Goal: Information Seeking & Learning: Learn about a topic

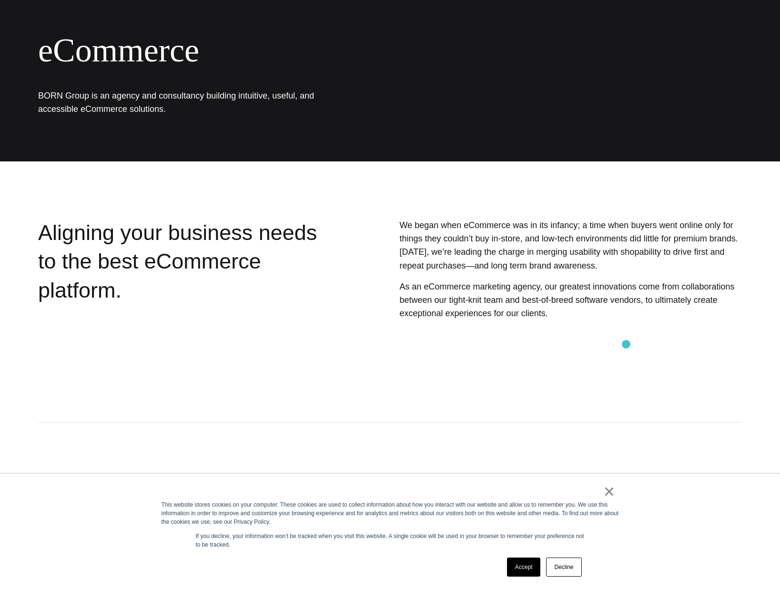
scroll to position [182, 0]
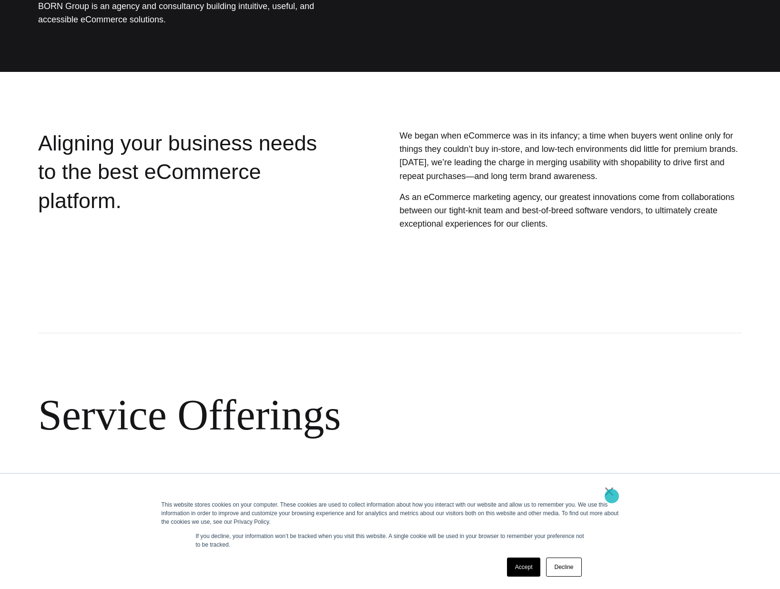
click at [612, 496] on link "×" at bounding box center [609, 491] width 11 height 9
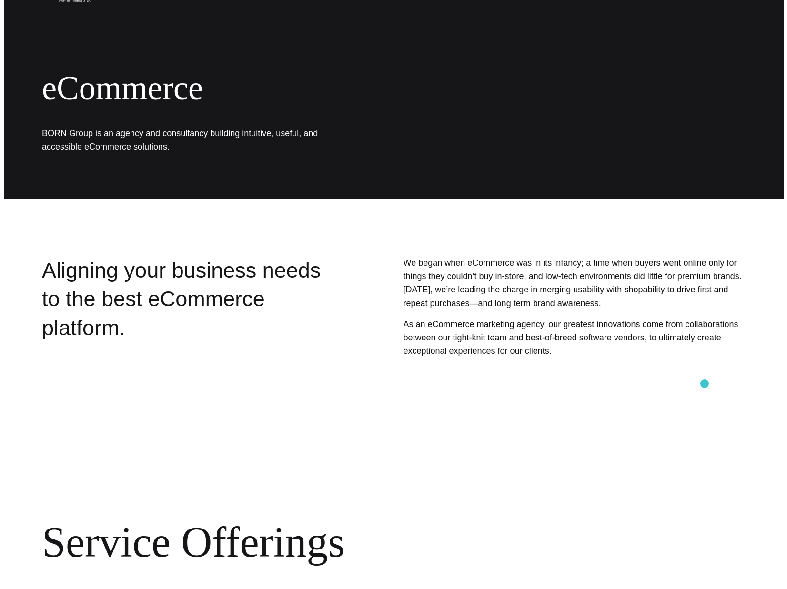
scroll to position [0, 0]
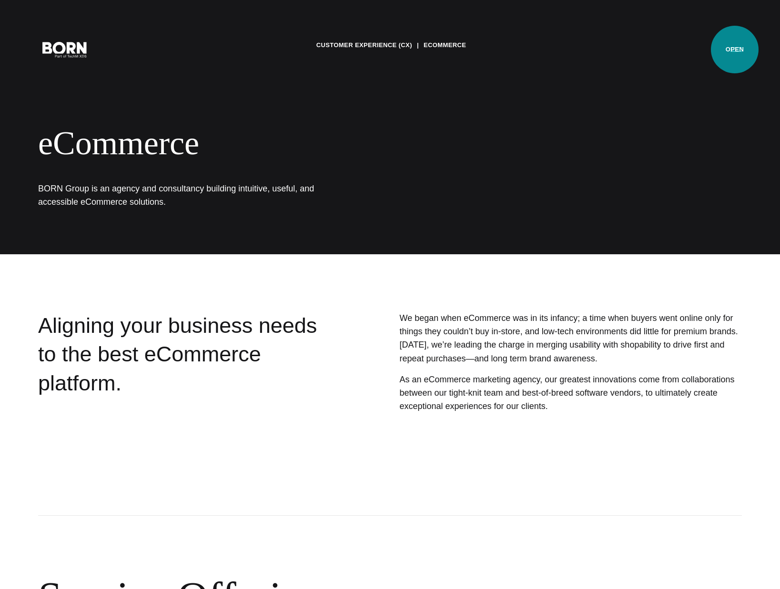
click at [735, 50] on button "Primary Menu" at bounding box center [736, 49] width 23 height 20
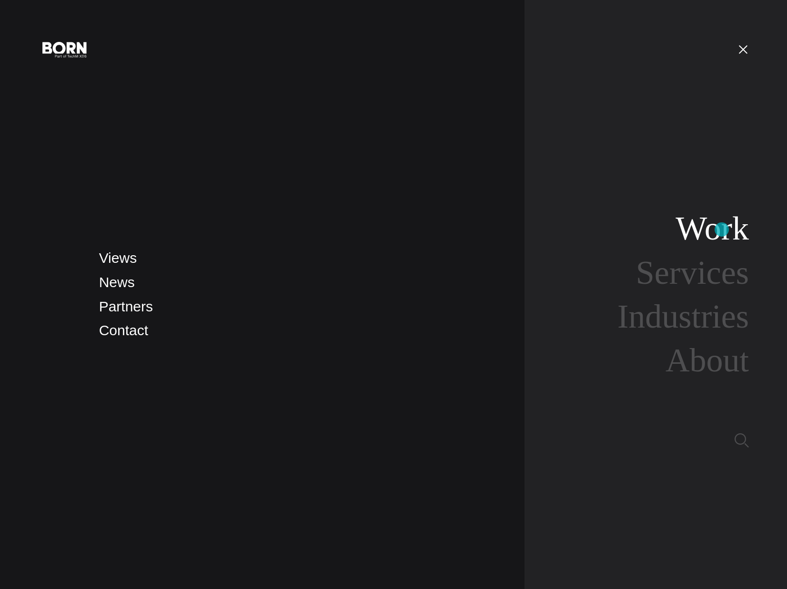
click at [722, 230] on link "Work" at bounding box center [712, 228] width 73 height 37
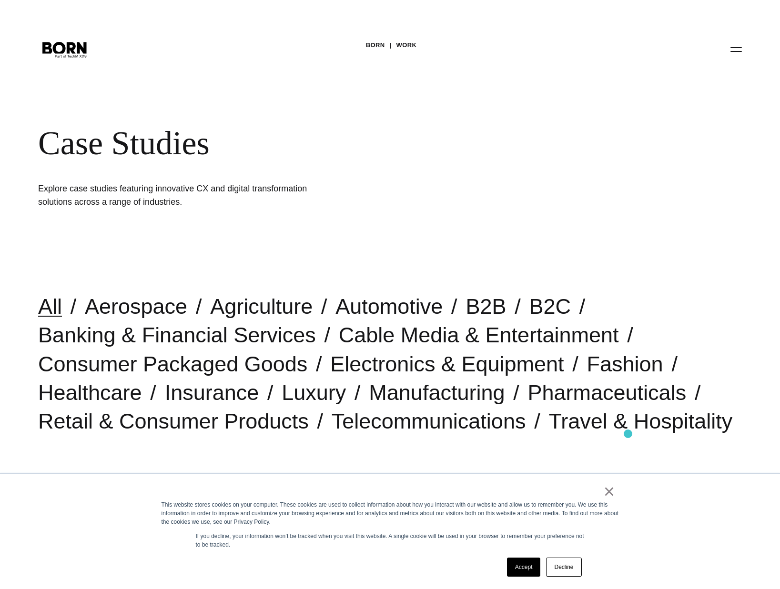
scroll to position [66, 0]
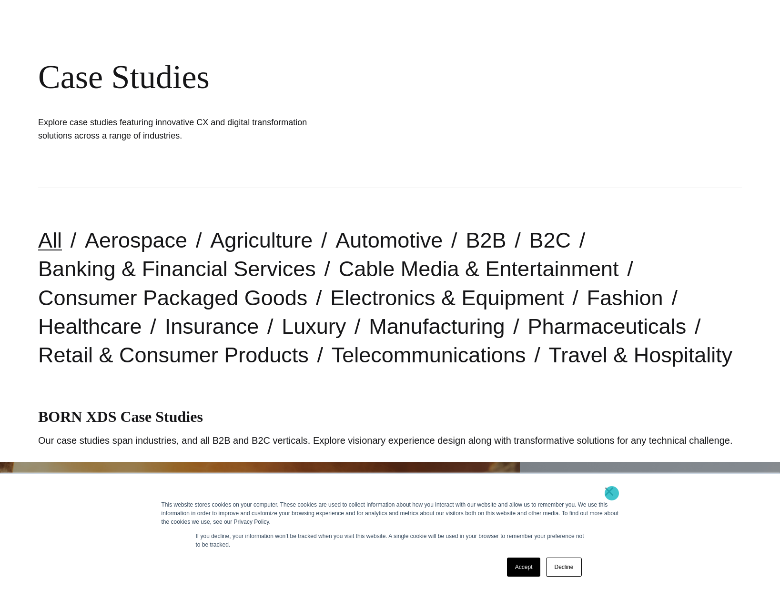
click at [612, 494] on link "×" at bounding box center [609, 491] width 11 height 9
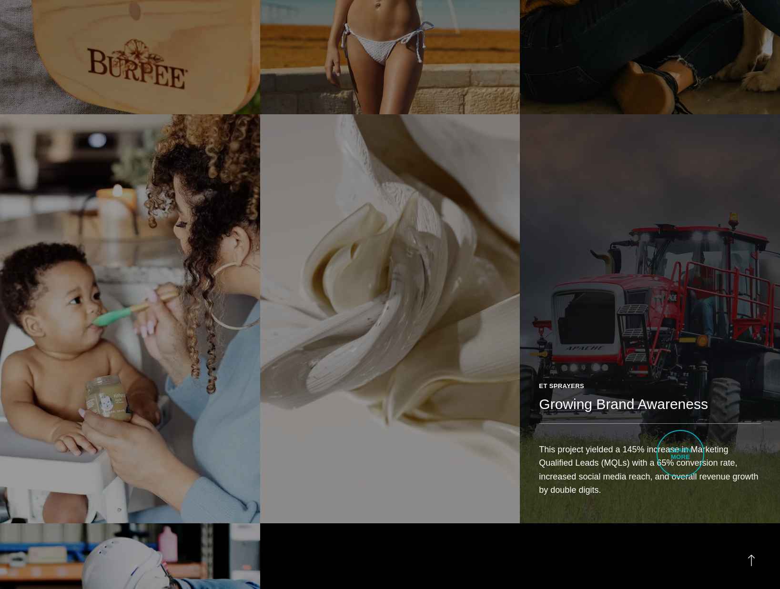
scroll to position [2162, 0]
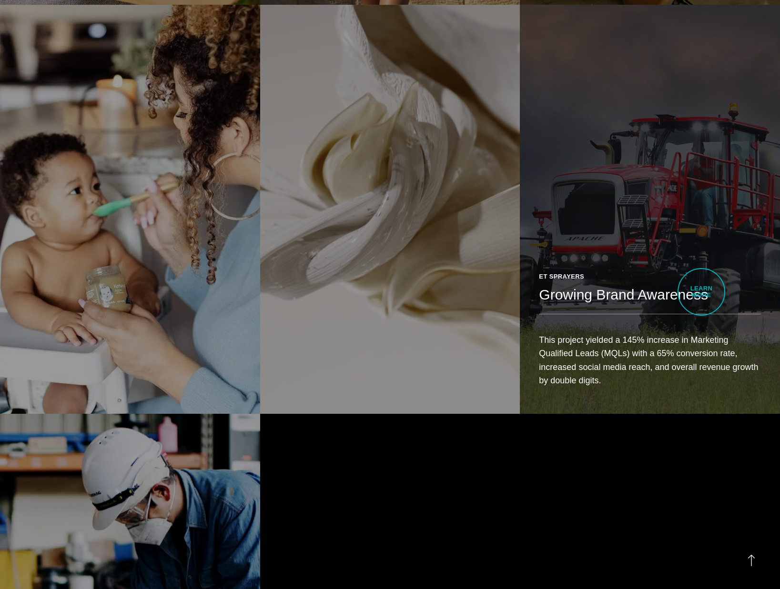
click at [701, 292] on link "ET Sprayers Growing Brand Awareness This project yielded a 145% increase in Mar…" at bounding box center [650, 209] width 260 height 409
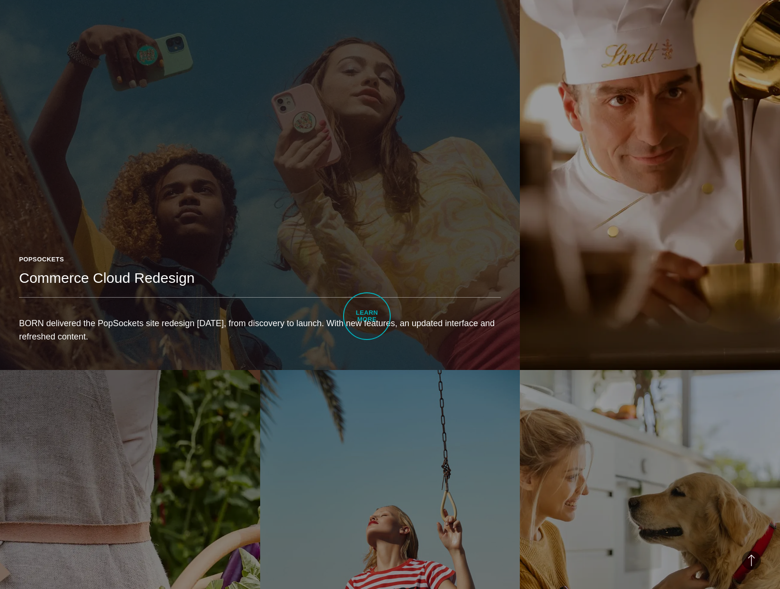
scroll to position [1064, 0]
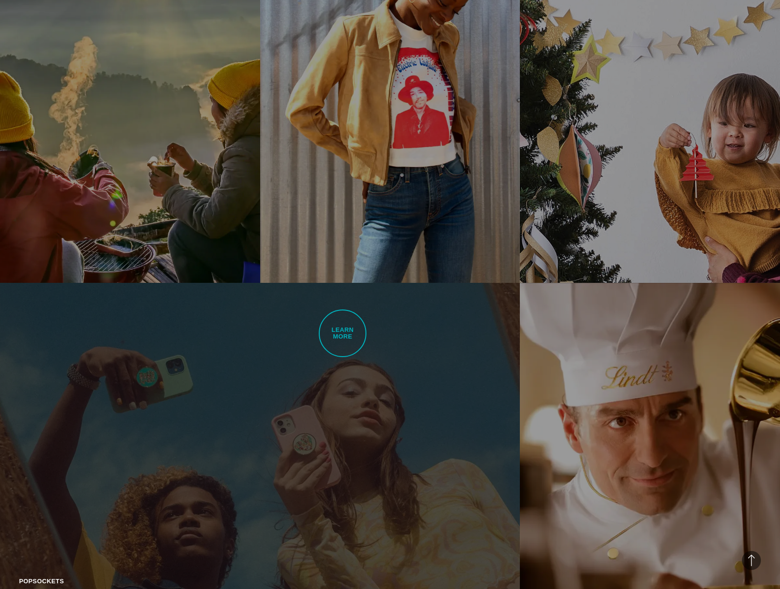
click at [343, 334] on link "PopSockets Commerce Cloud Redesign BORN delivered the PopSockets site redesign …" at bounding box center [260, 487] width 520 height 409
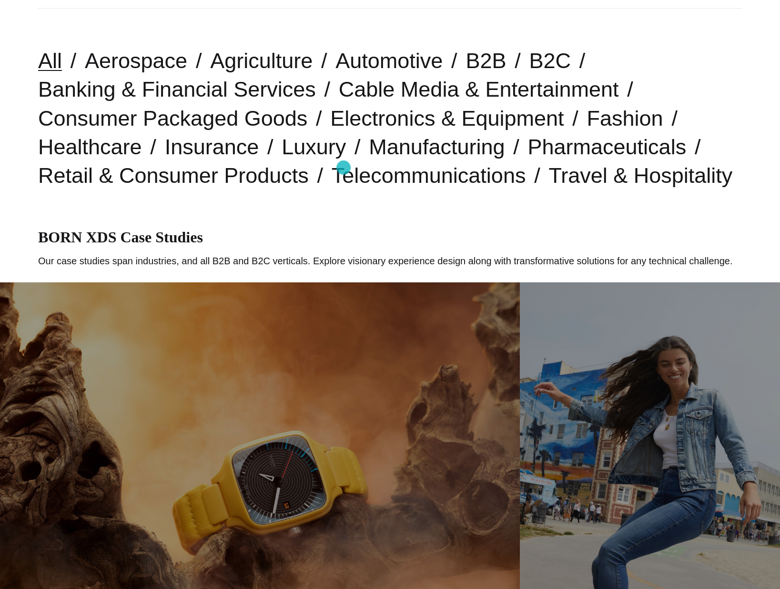
scroll to position [0, 0]
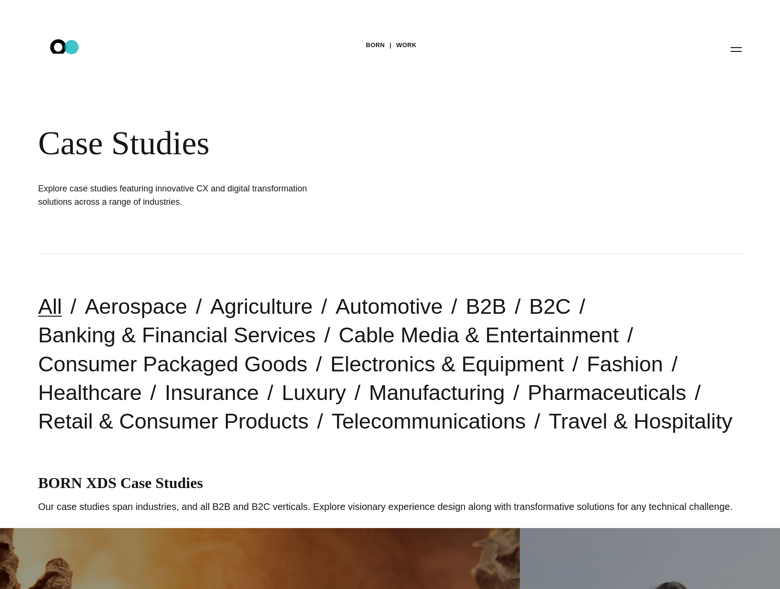
click at [71, 47] on icon ".st0{display:none;} .st1{display:inline;} .st2{font-family:'HelveticaNeue-Mediu…" at bounding box center [64, 49] width 61 height 25
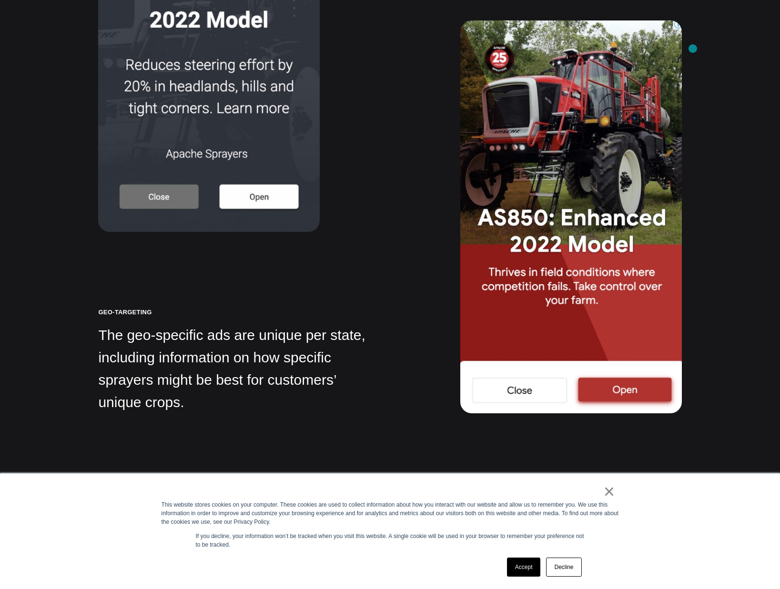
scroll to position [3254, 0]
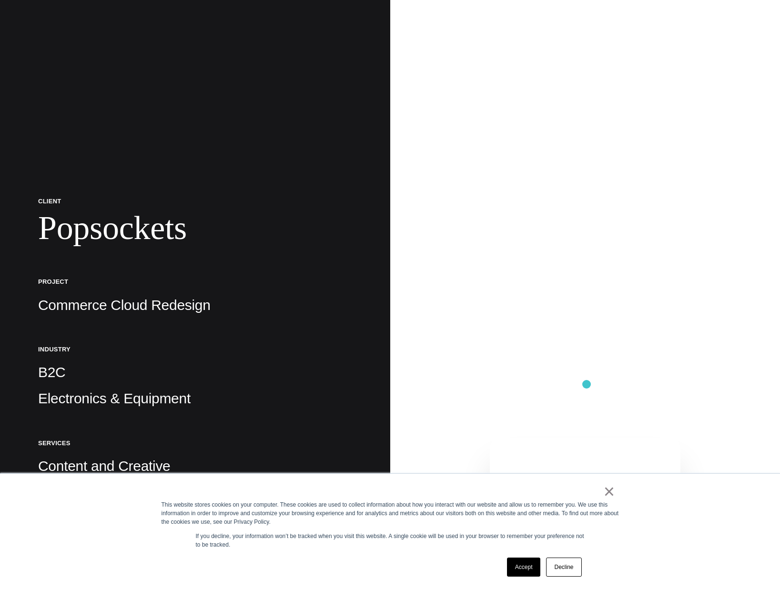
scroll to position [228, 0]
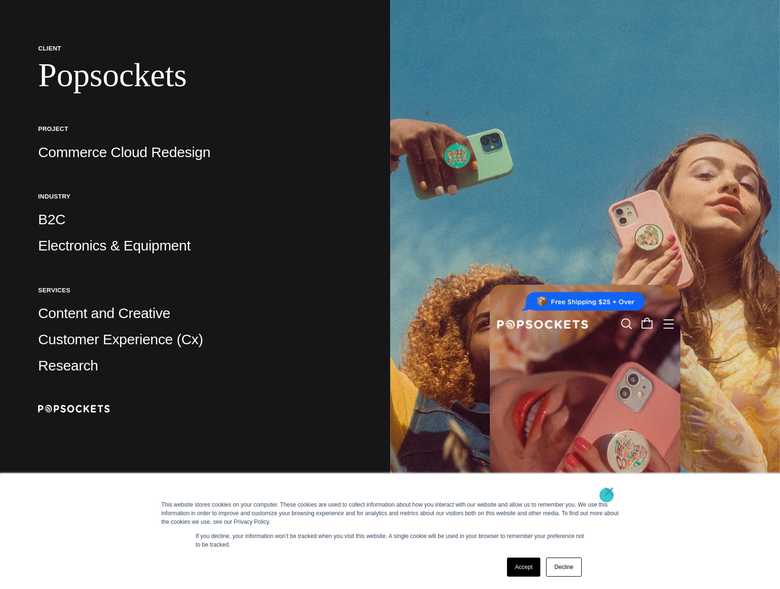
click at [607, 495] on link "×" at bounding box center [609, 491] width 11 height 9
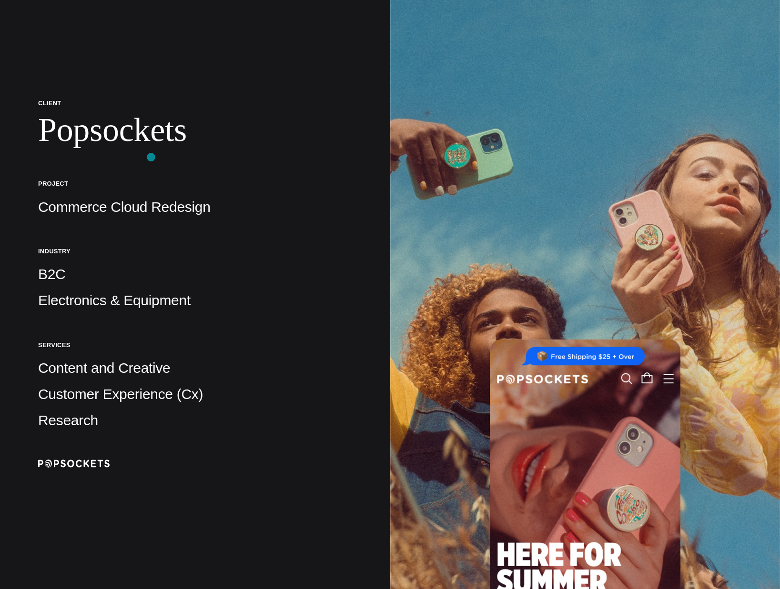
scroll to position [0, 0]
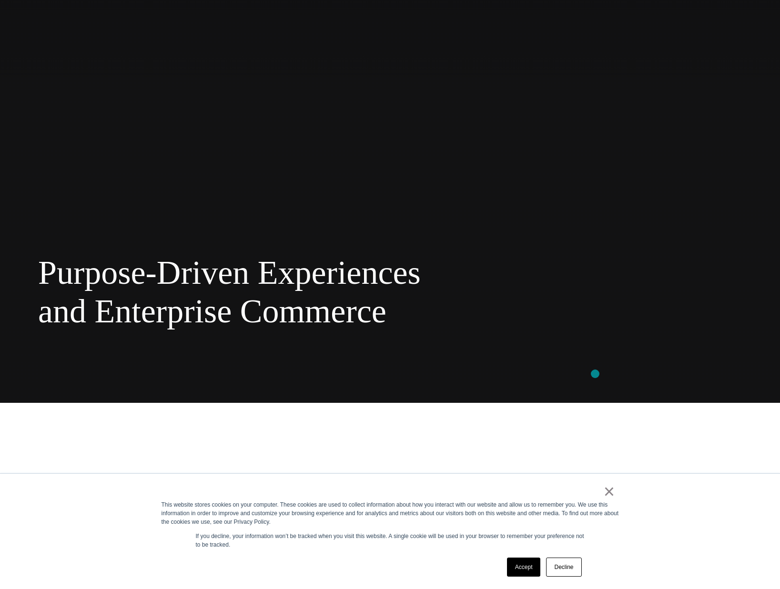
scroll to position [383, 0]
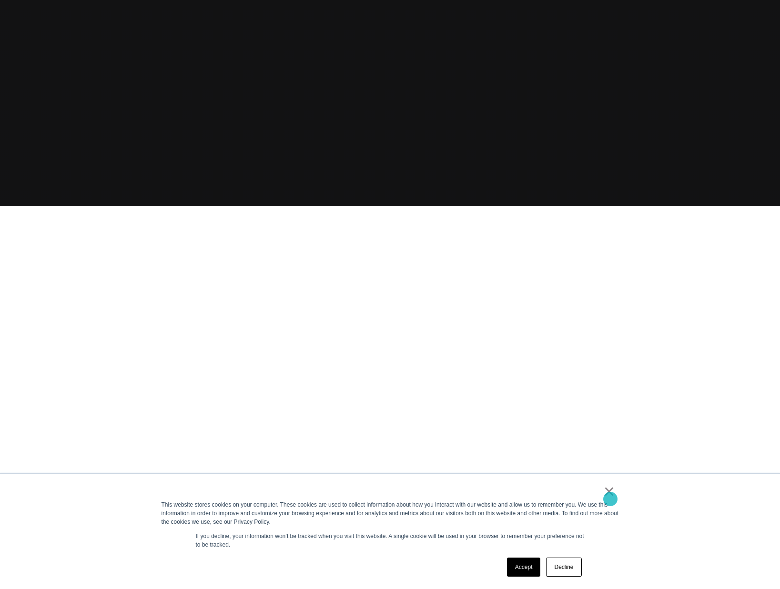
click at [610, 496] on link "×" at bounding box center [609, 491] width 11 height 9
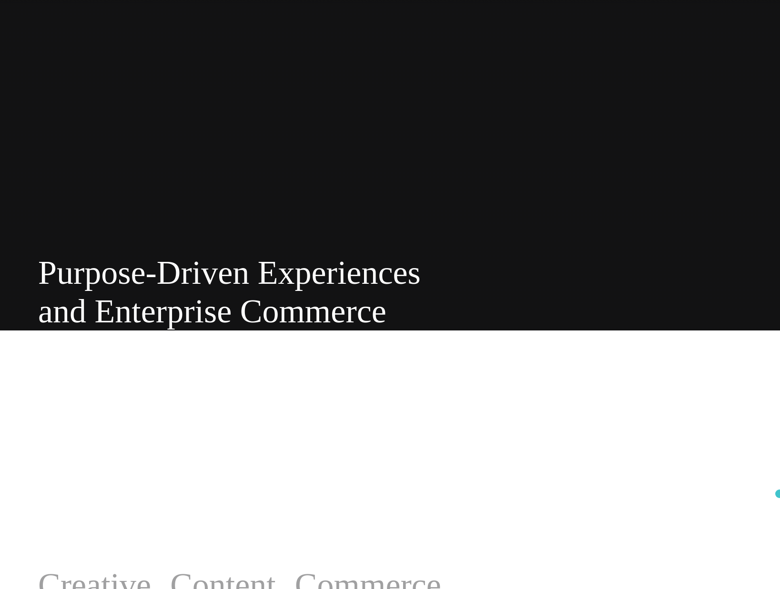
scroll to position [0, 0]
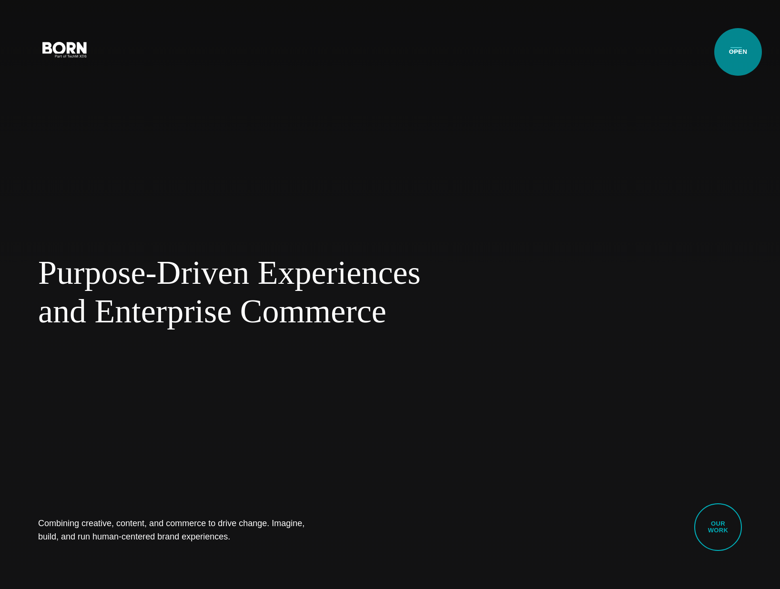
click at [738, 52] on button "Primary Menu" at bounding box center [736, 49] width 23 height 20
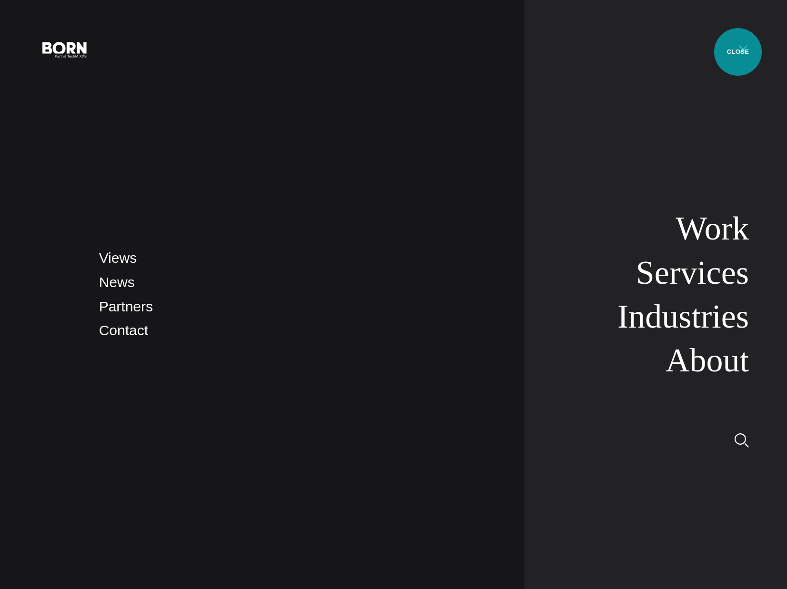
click at [738, 52] on button "Primary Menu" at bounding box center [743, 49] width 23 height 20
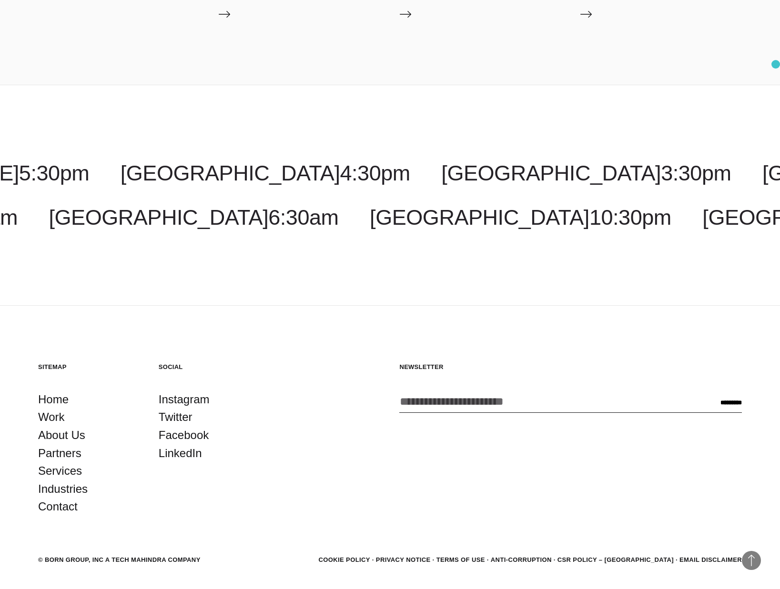
scroll to position [3750, 0]
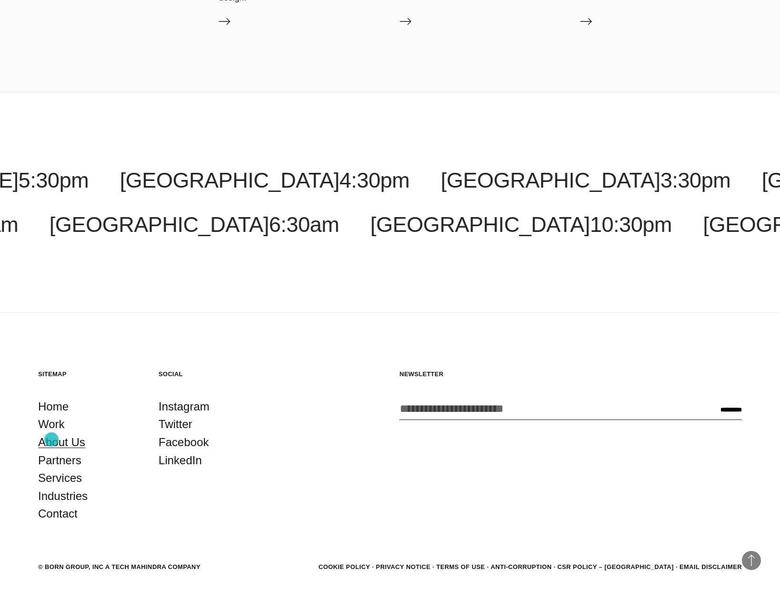
click at [51, 440] on link "About Us" at bounding box center [61, 443] width 47 height 18
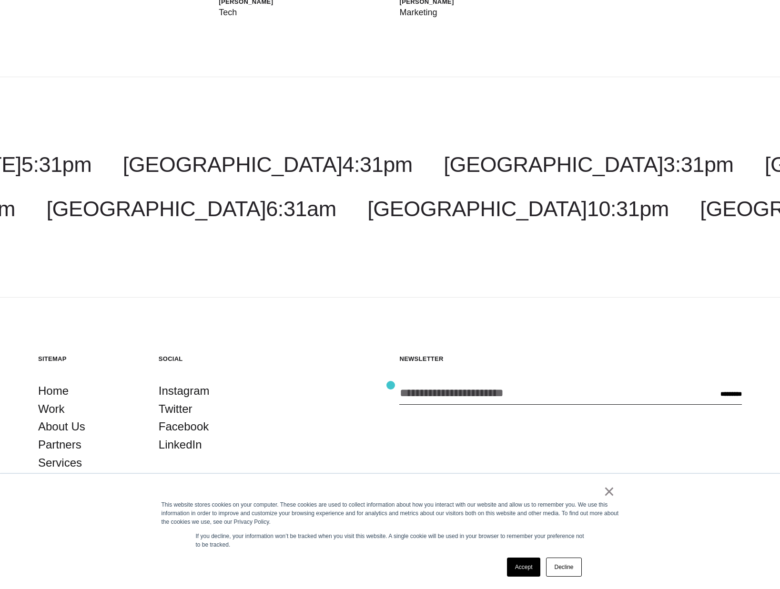
scroll to position [4050, 0]
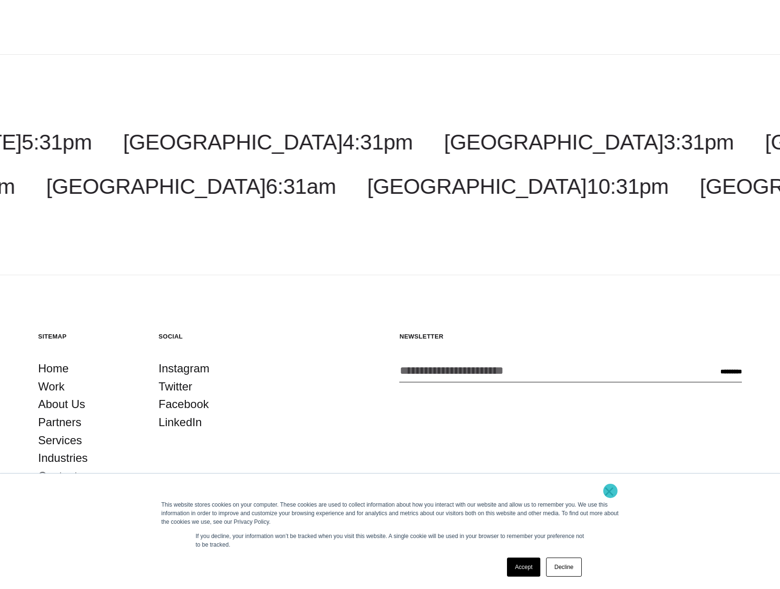
click at [609, 492] on link "×" at bounding box center [609, 491] width 11 height 9
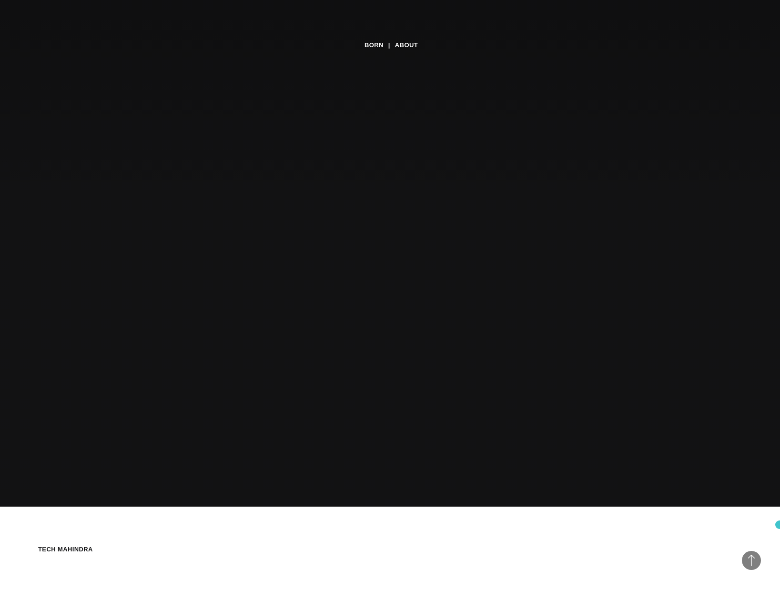
scroll to position [0, 0]
